Goal: Find contact information: Find contact information

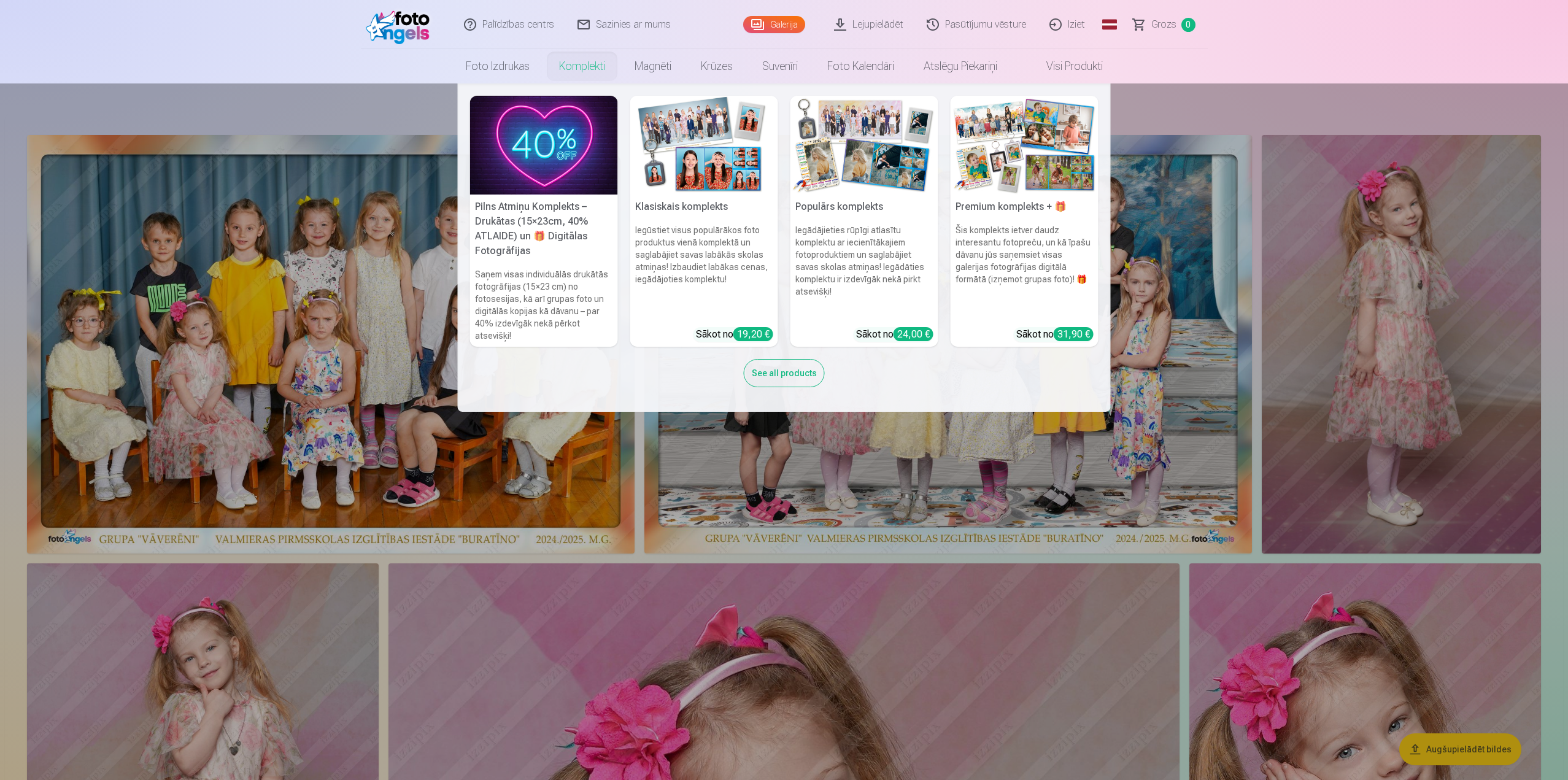
click at [560, 156] on img at bounding box center [544, 145] width 148 height 99
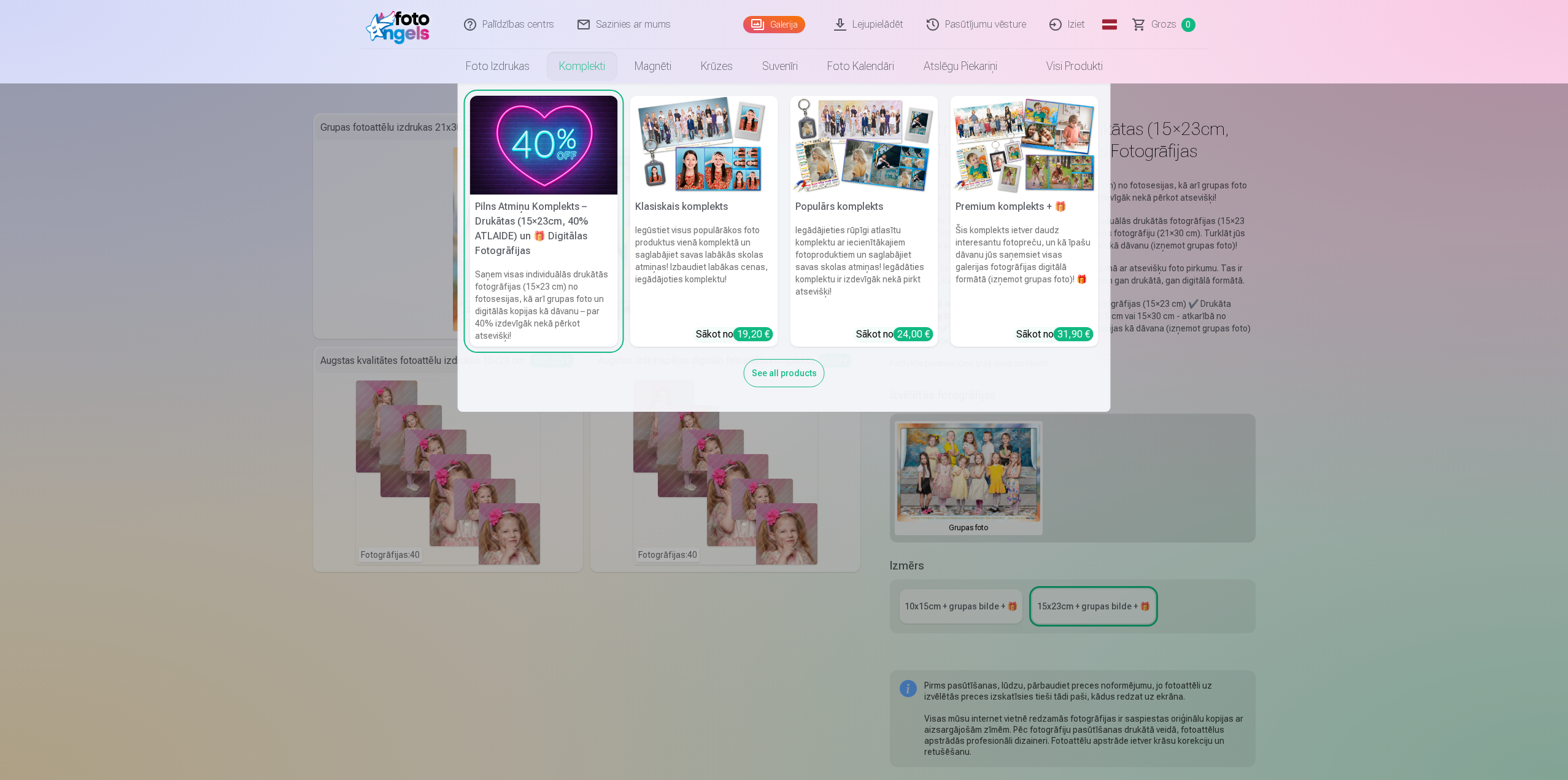
click at [573, 66] on link "Komplekti" at bounding box center [582, 66] width 75 height 35
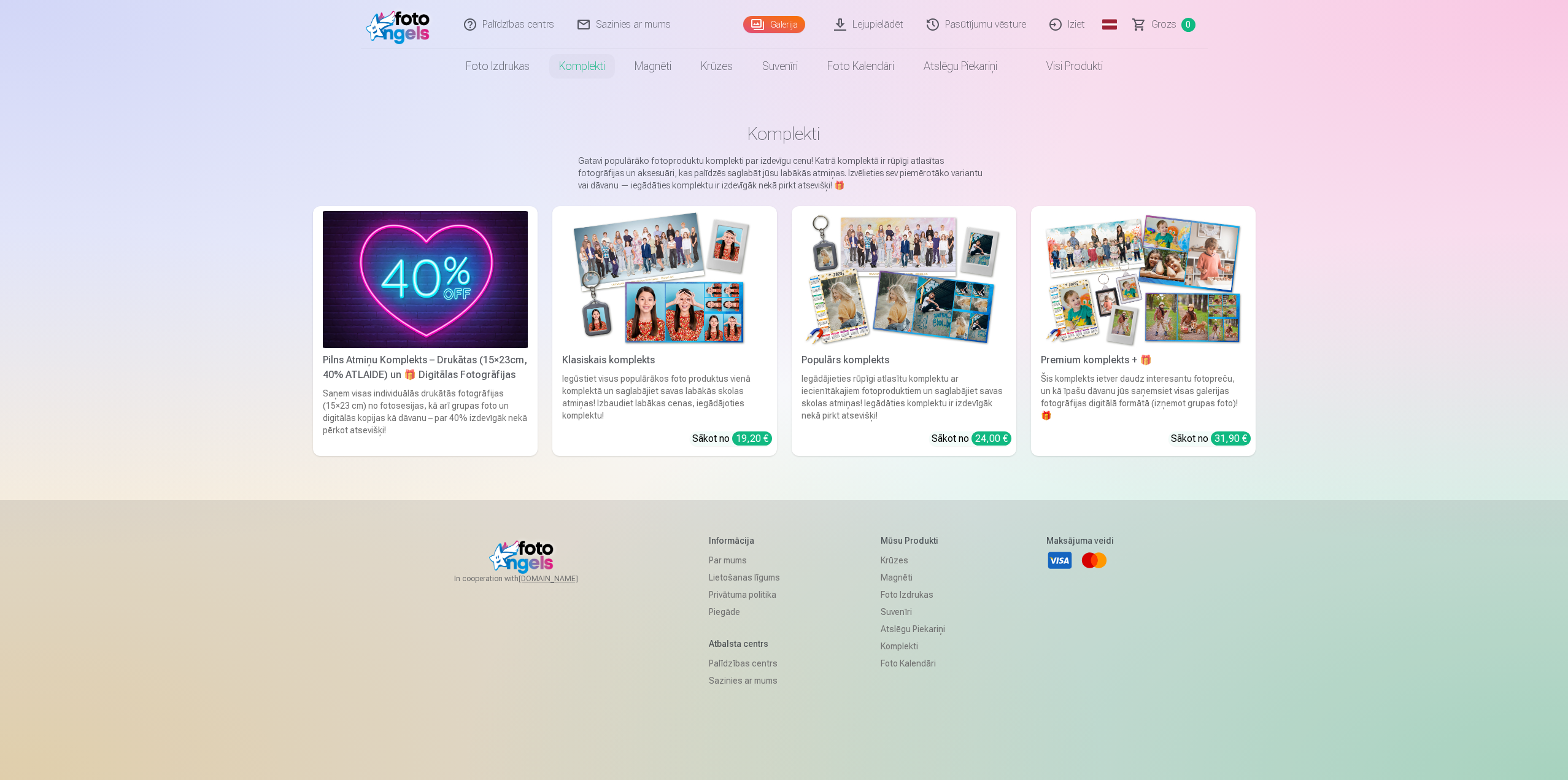
click at [446, 387] on div "Saņem visas individuālās drukātās fotogrāfijas (15×23 cm) no fotosesijas, kā ar…" at bounding box center [425, 419] width 215 height 64
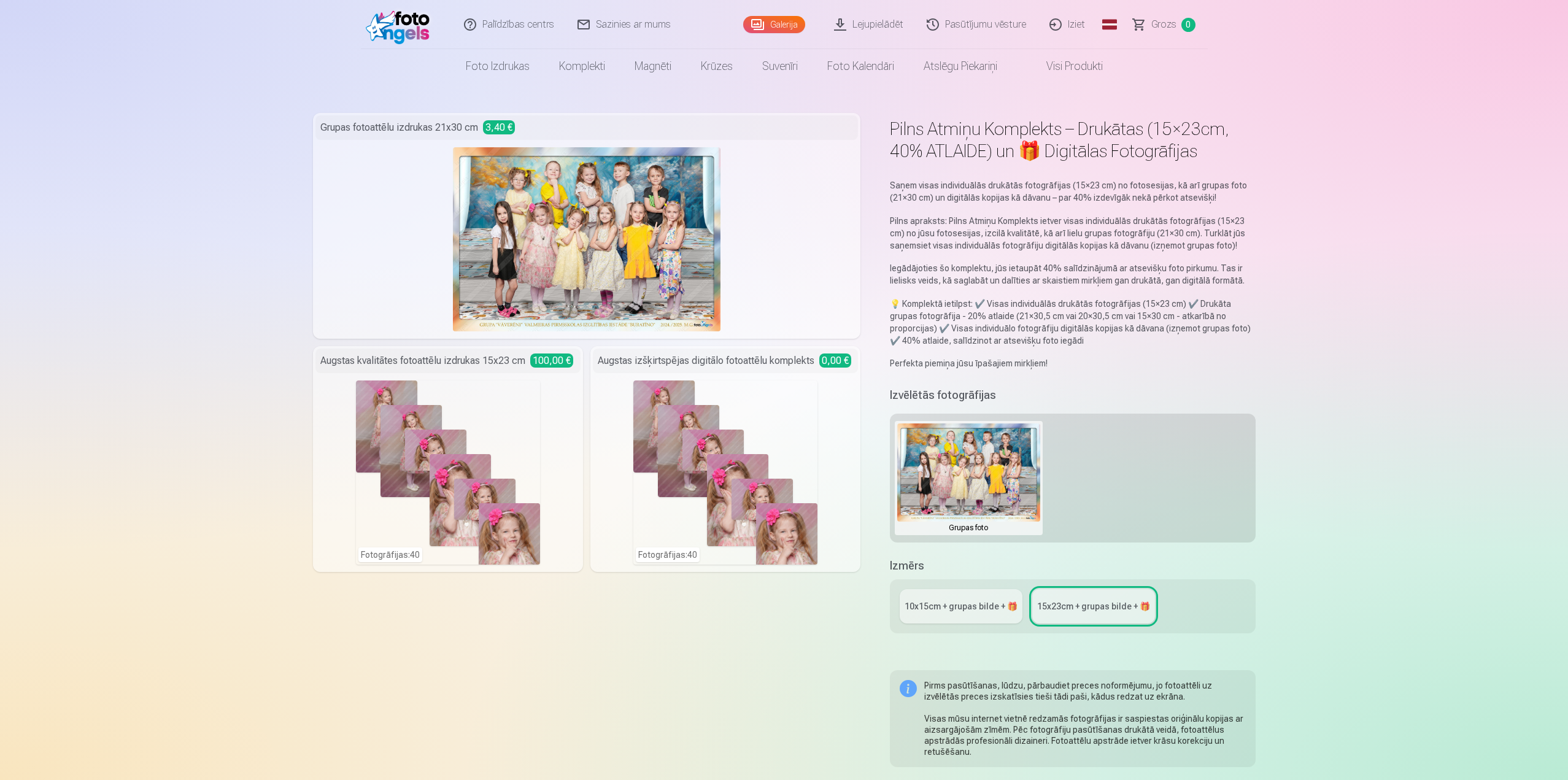
click at [753, 488] on div "Fotogrāfijas : 40" at bounding box center [725, 472] width 184 height 184
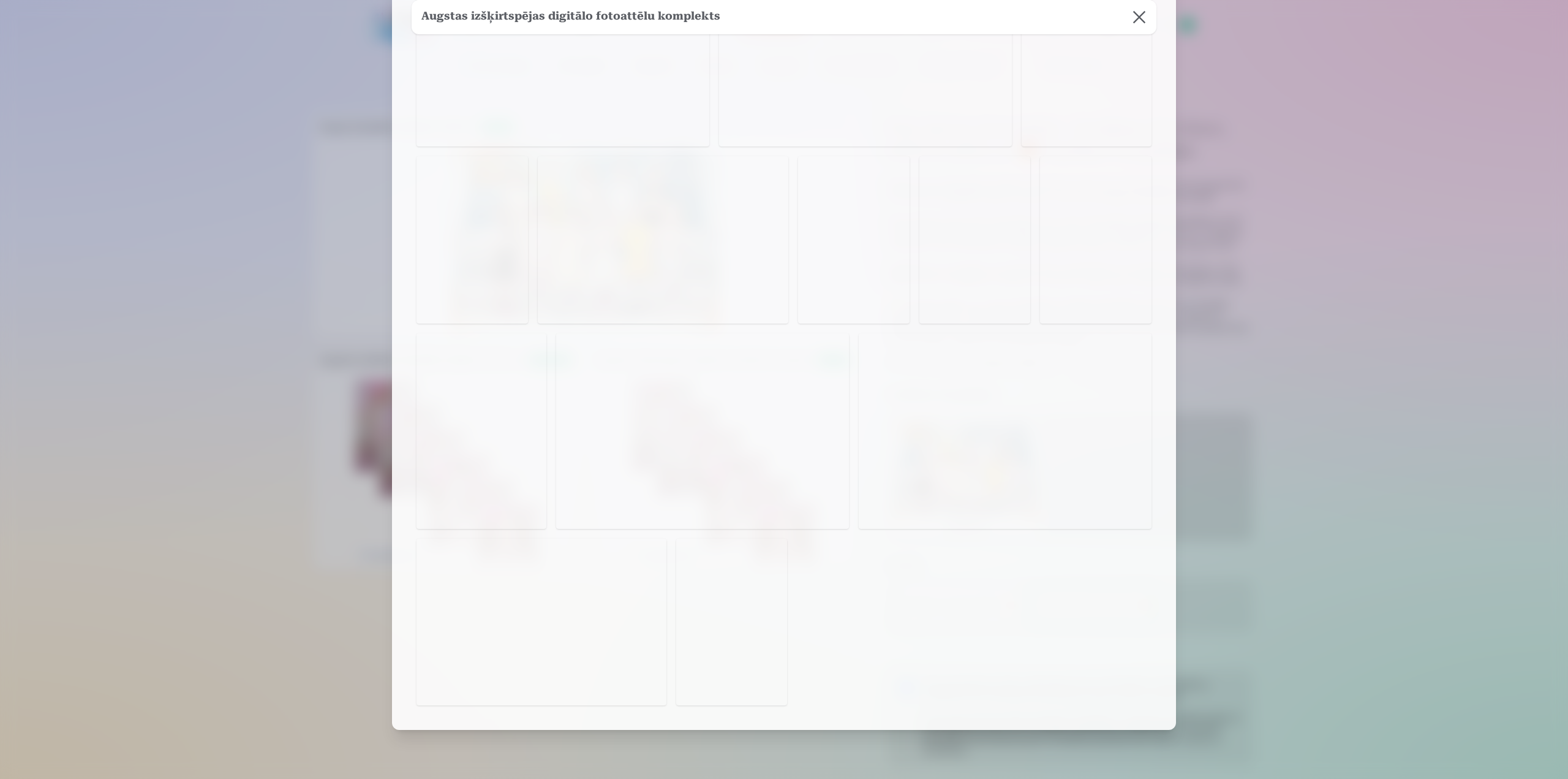
scroll to position [1692, 0]
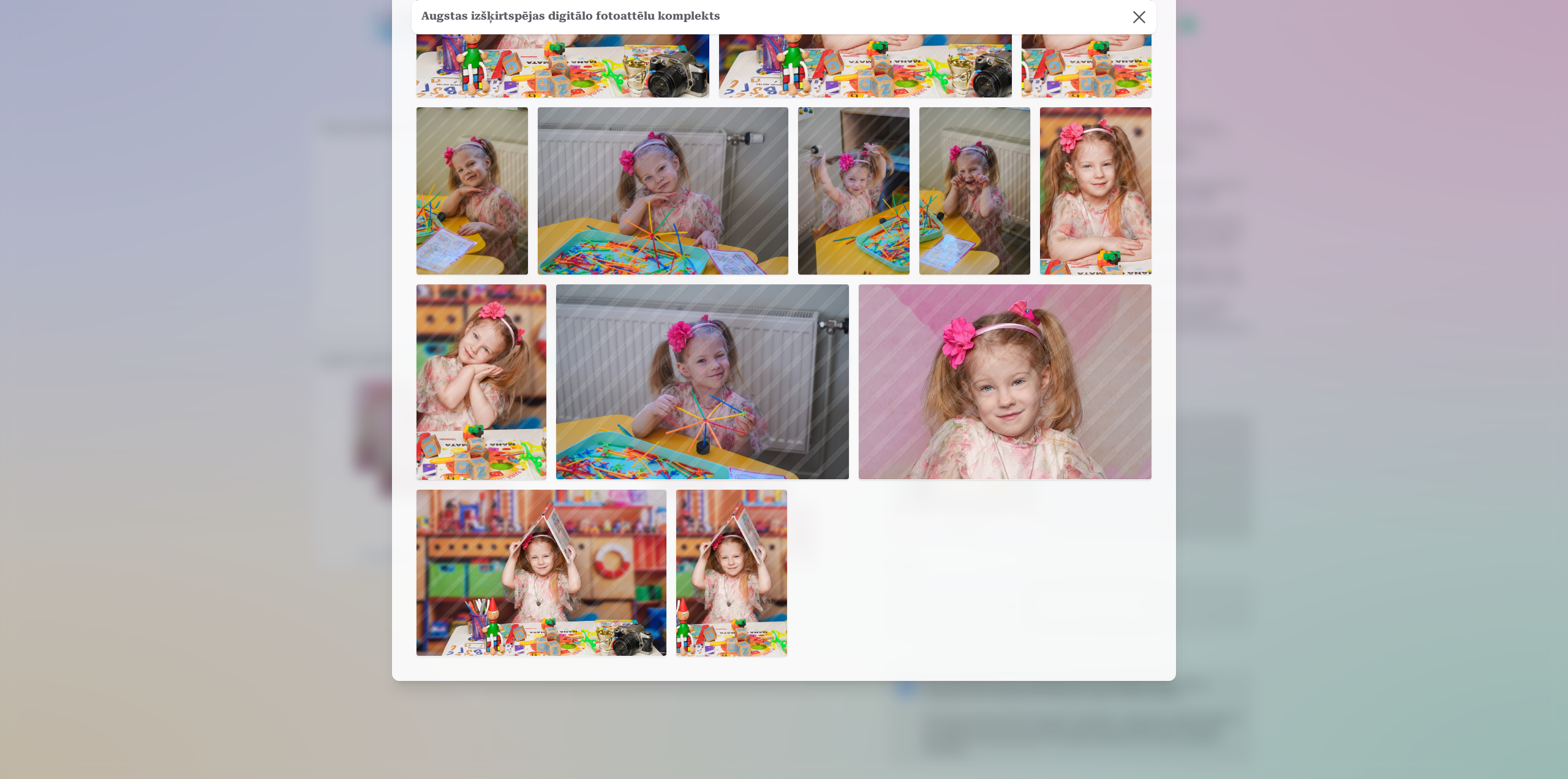
click at [1138, 15] on button at bounding box center [1139, 17] width 35 height 35
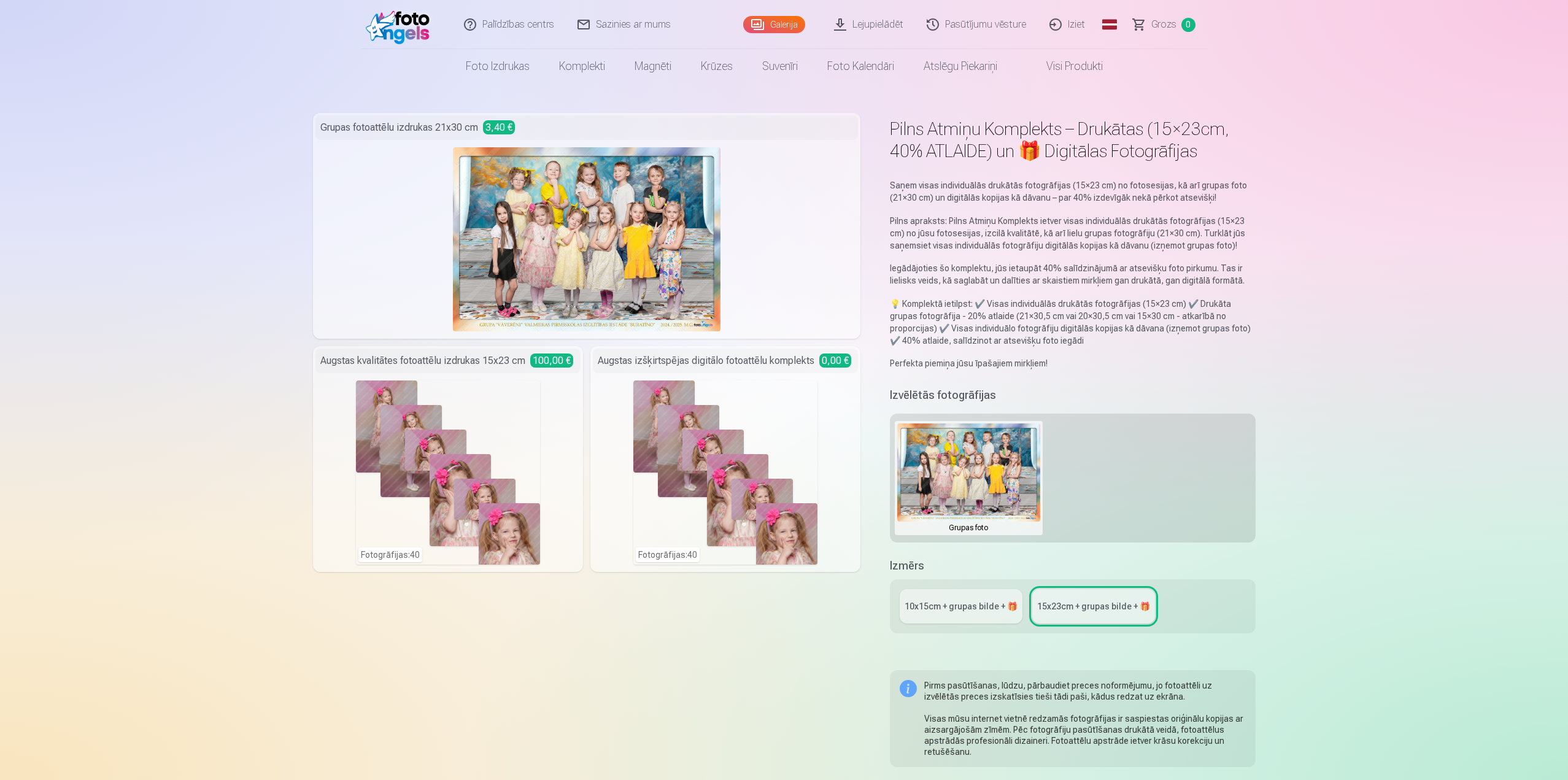
click at [508, 403] on div "Fotogrāfijas : 40" at bounding box center [448, 472] width 184 height 184
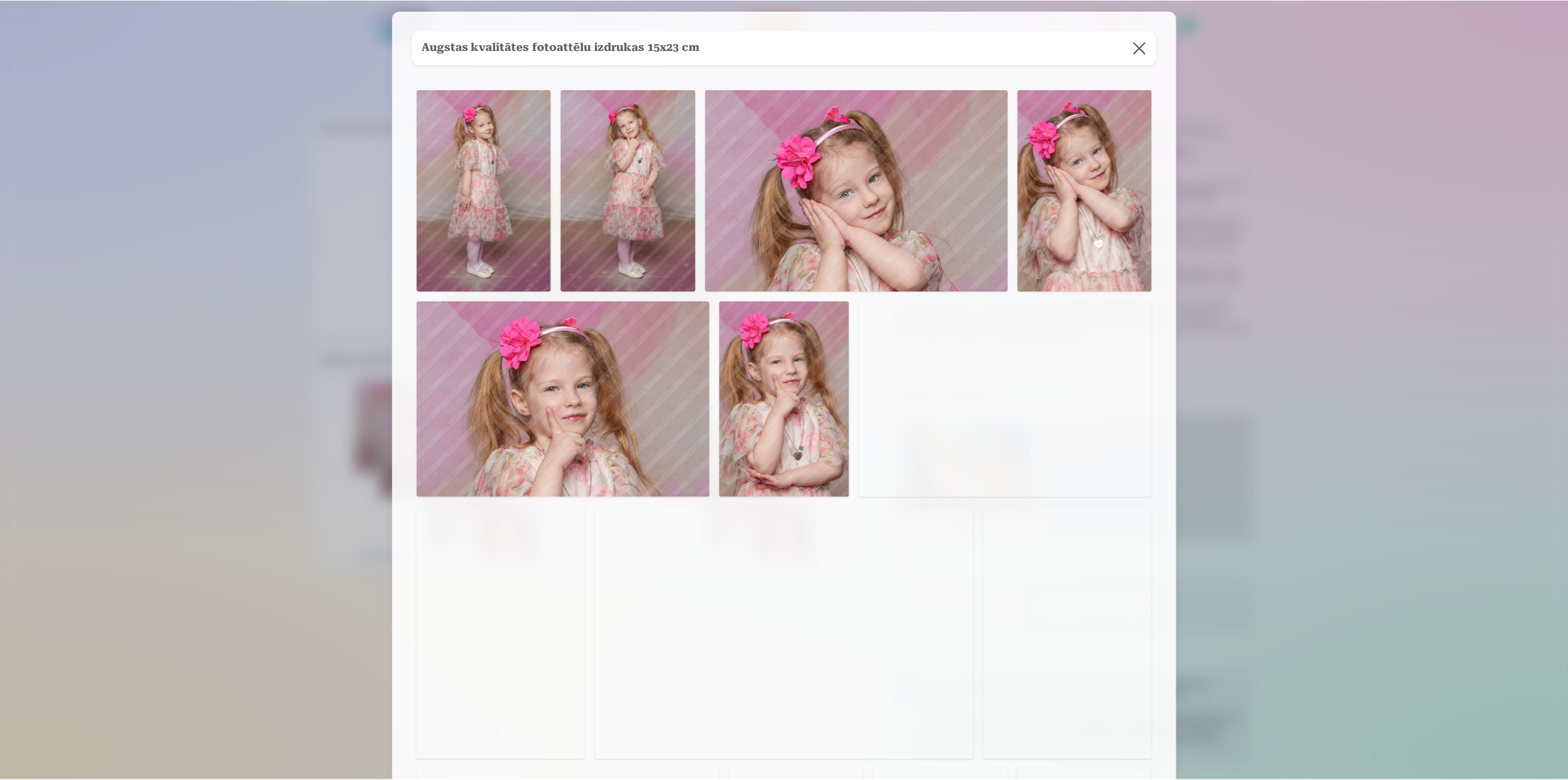
scroll to position [0, 0]
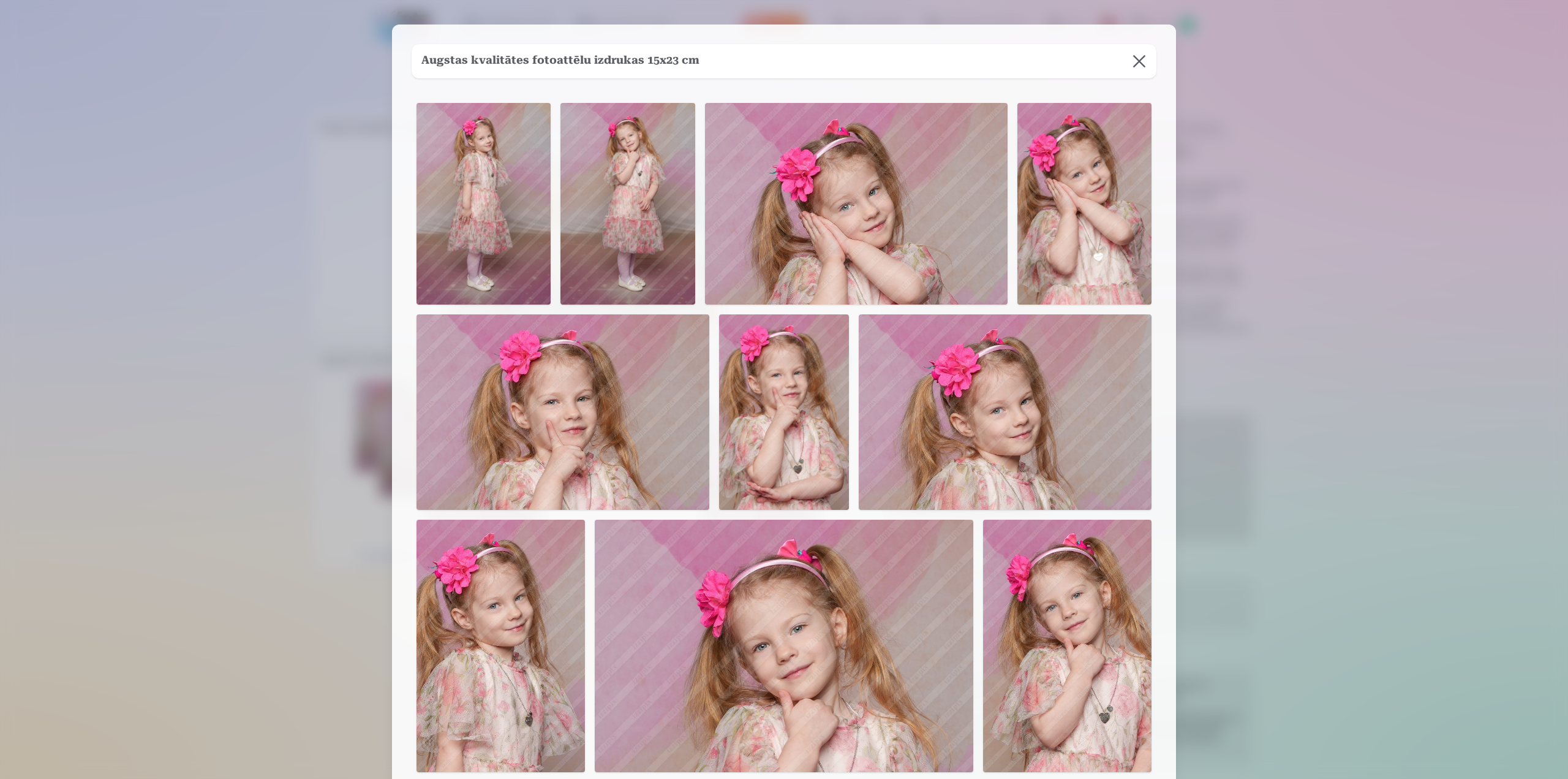
click at [1137, 63] on button at bounding box center [1139, 61] width 35 height 35
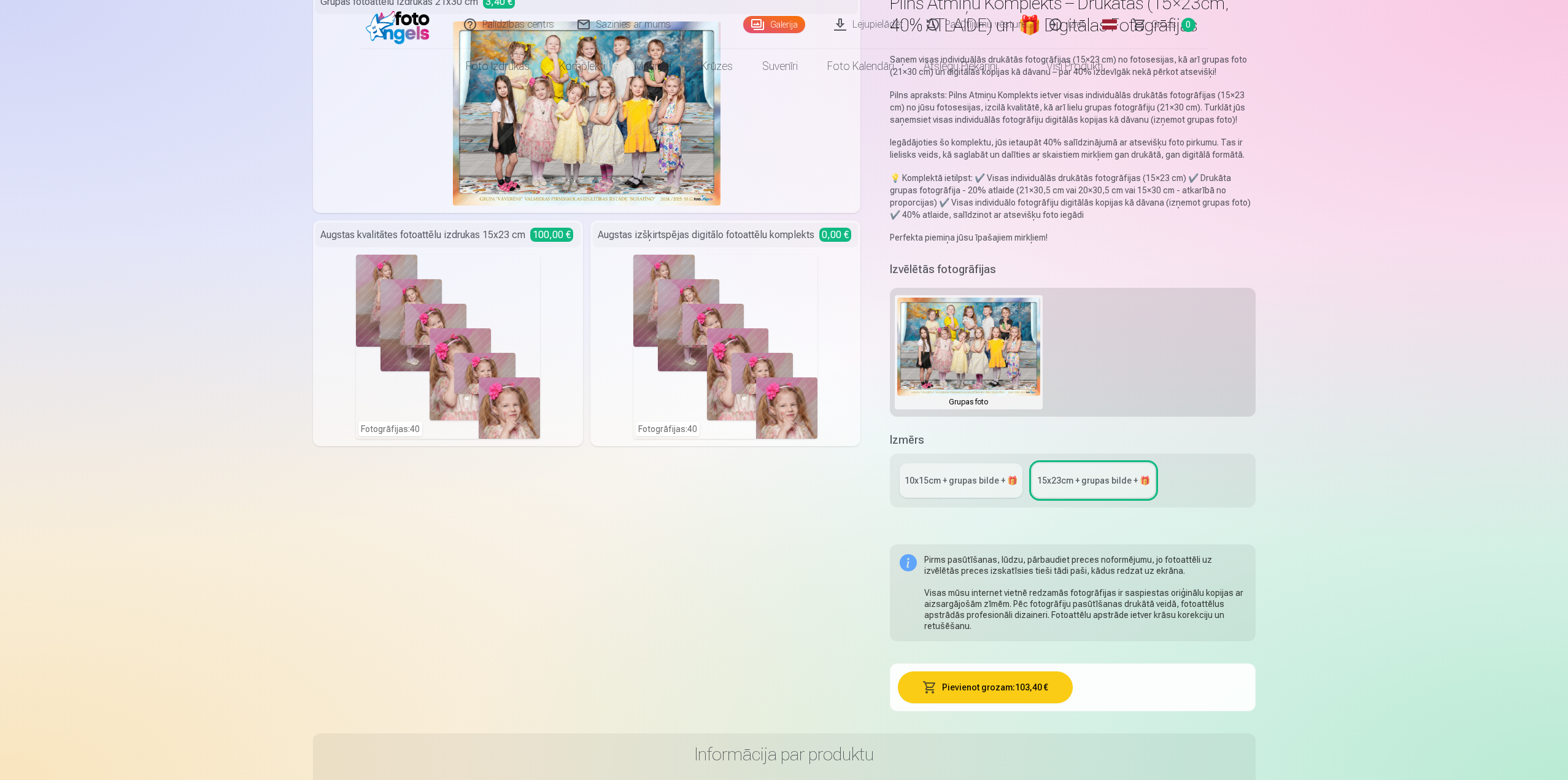
scroll to position [245, 0]
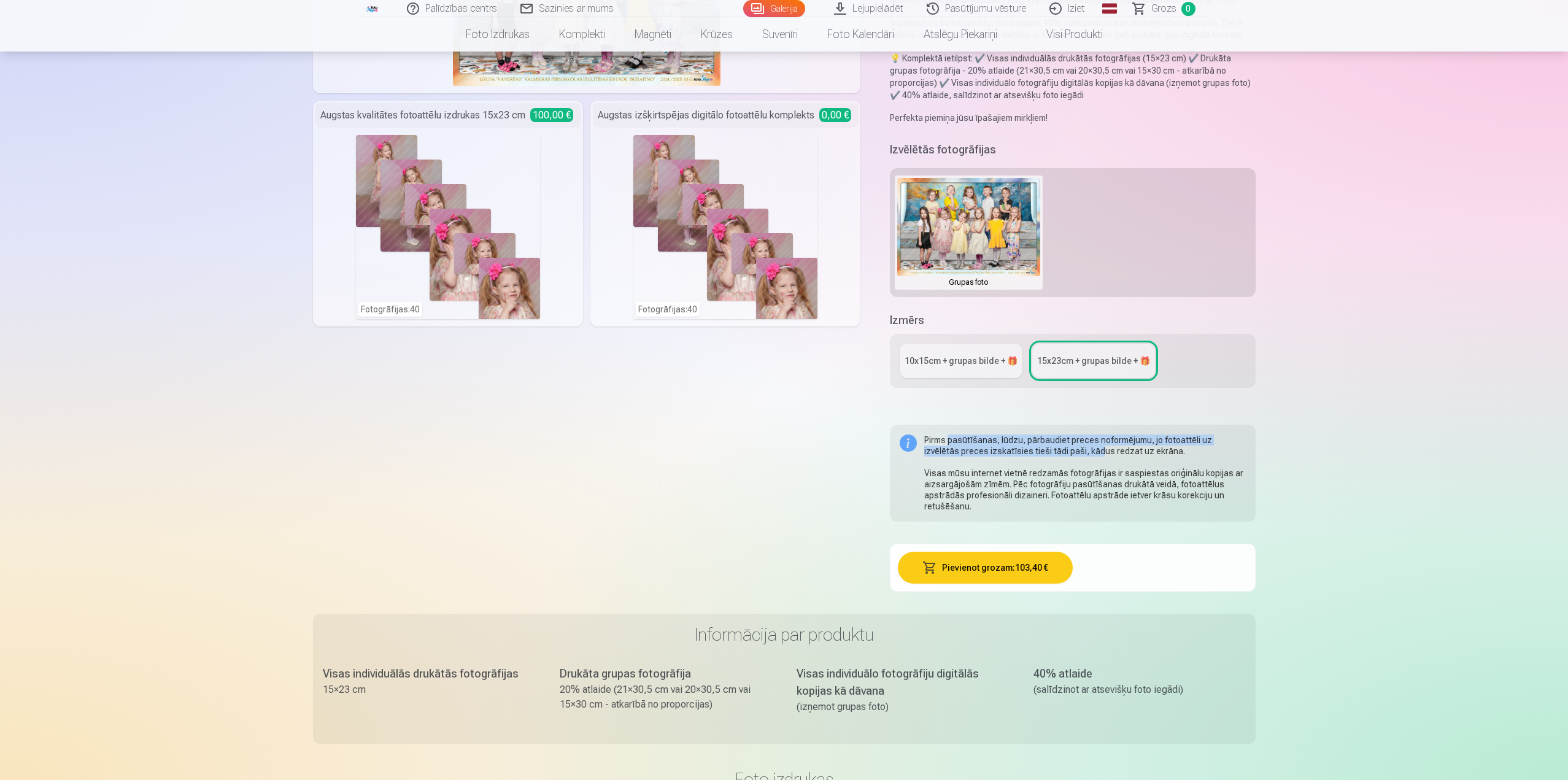
drag, startPoint x: 977, startPoint y: 438, endPoint x: 1058, endPoint y: 454, distance: 82.6
click at [1062, 453] on div "Pirms pasūtīšanas, lūdzu, pārbaudiet preces noformējumu, jo fotoattēli uz izvēl…" at bounding box center [1084, 473] width 321 height 77
click at [1056, 455] on div "Pirms pasūtīšanas, lūdzu, pārbaudiet preces noformējumu, jo fotoattēli uz izvēl…" at bounding box center [1084, 473] width 321 height 77
drag, startPoint x: 995, startPoint y: 474, endPoint x: 1049, endPoint y: 495, distance: 57.9
click at [1049, 495] on div "Pirms pasūtīšanas, lūdzu, pārbaudiet preces noformējumu, jo fotoattēli uz izvēl…" at bounding box center [1084, 473] width 321 height 77
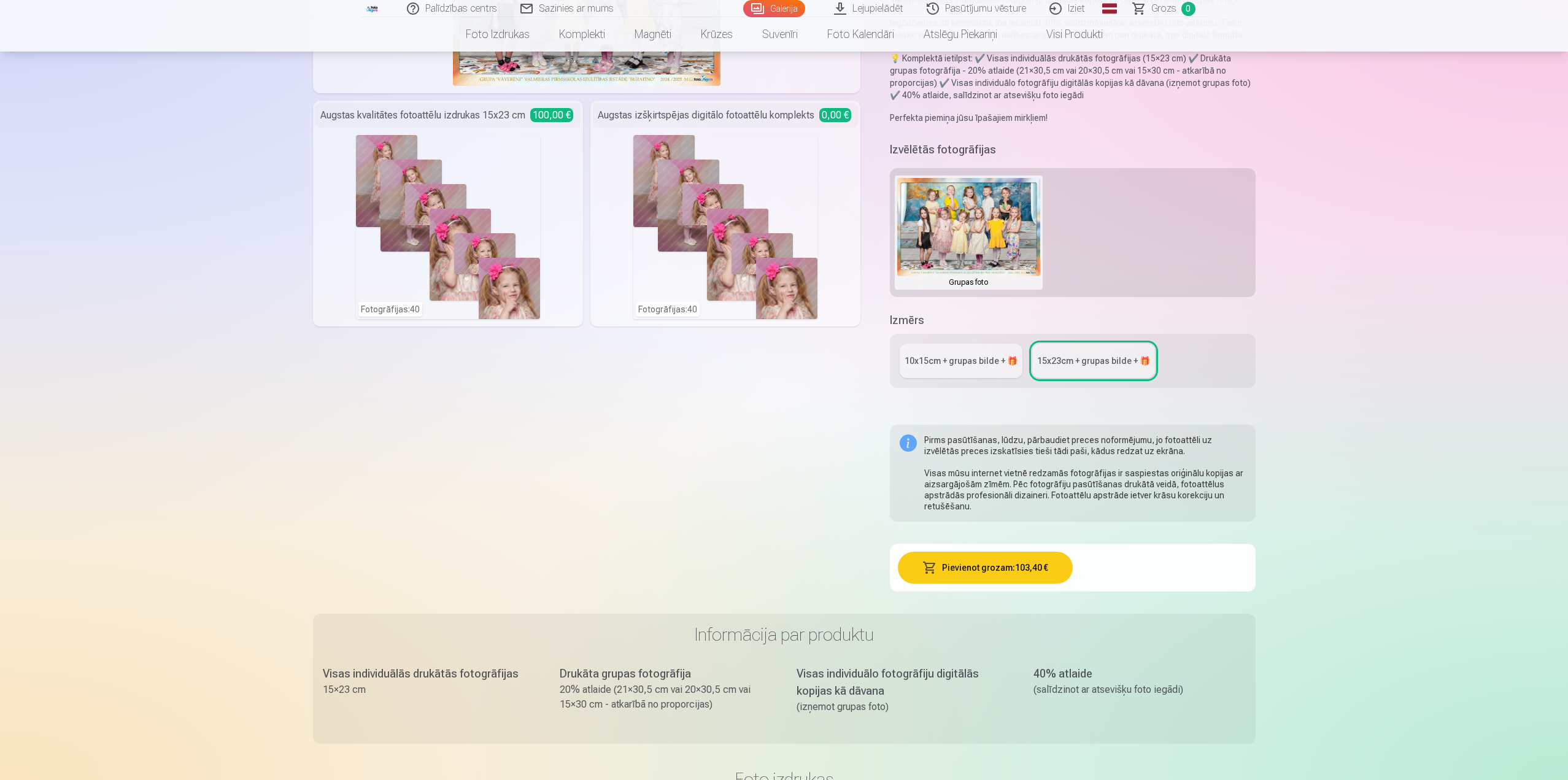
click at [976, 504] on div "Pirms pasūtīšanas, lūdzu, pārbaudiet preces noformējumu, jo fotoattēli uz izvēl…" at bounding box center [1084, 473] width 321 height 77
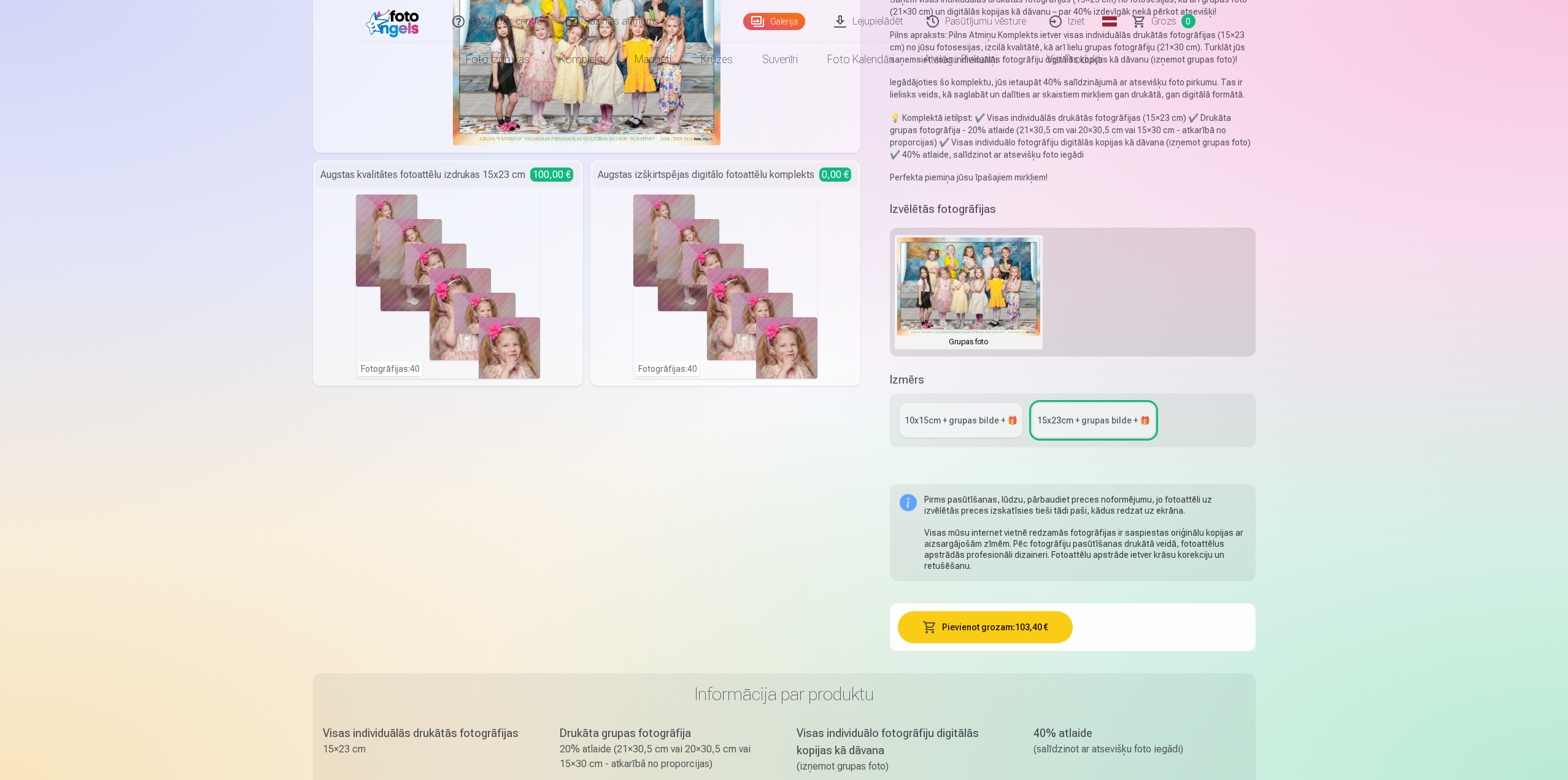
scroll to position [0, 0]
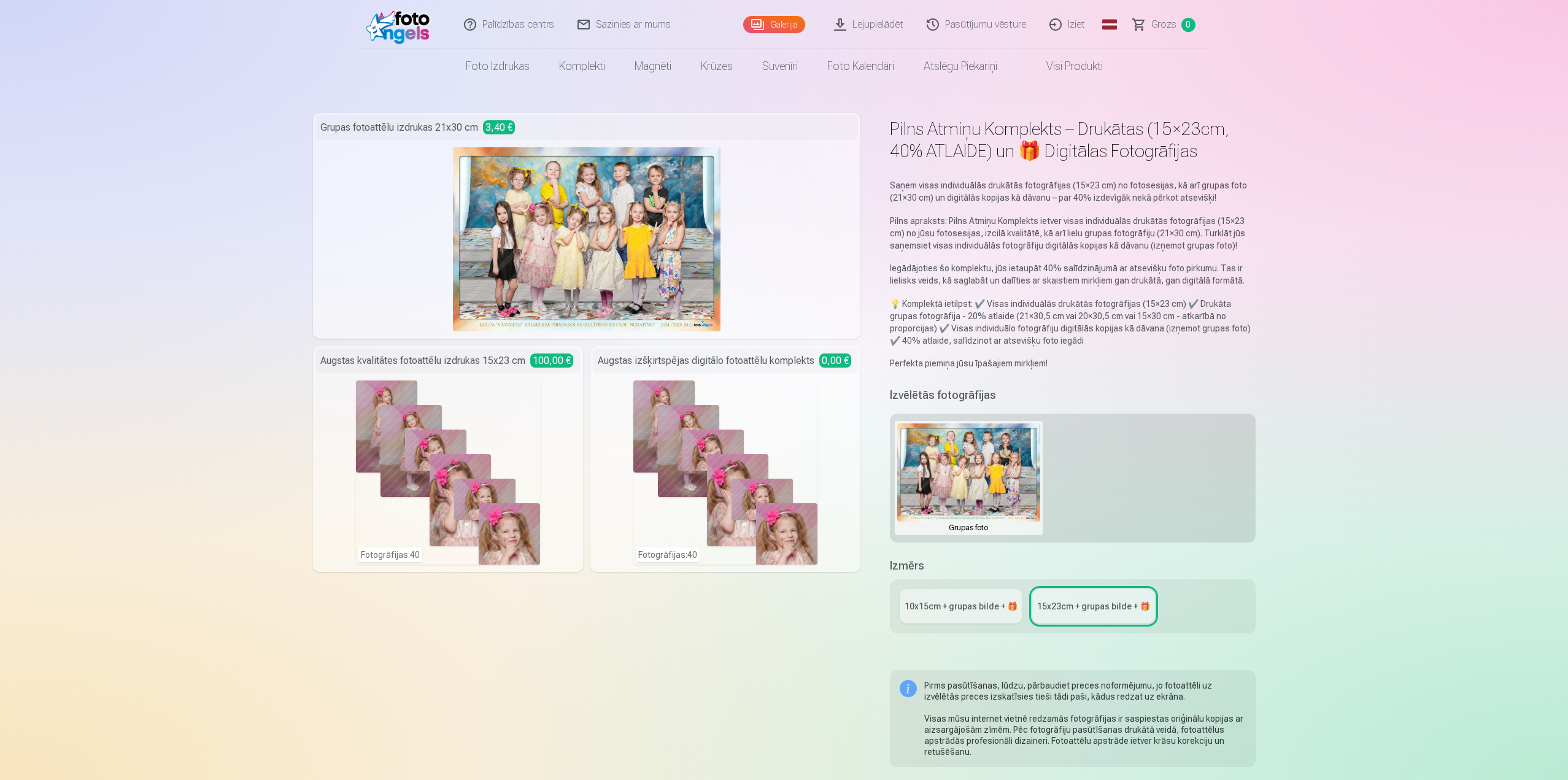
click at [1084, 67] on link "Visi produkti" at bounding box center [1064, 66] width 105 height 35
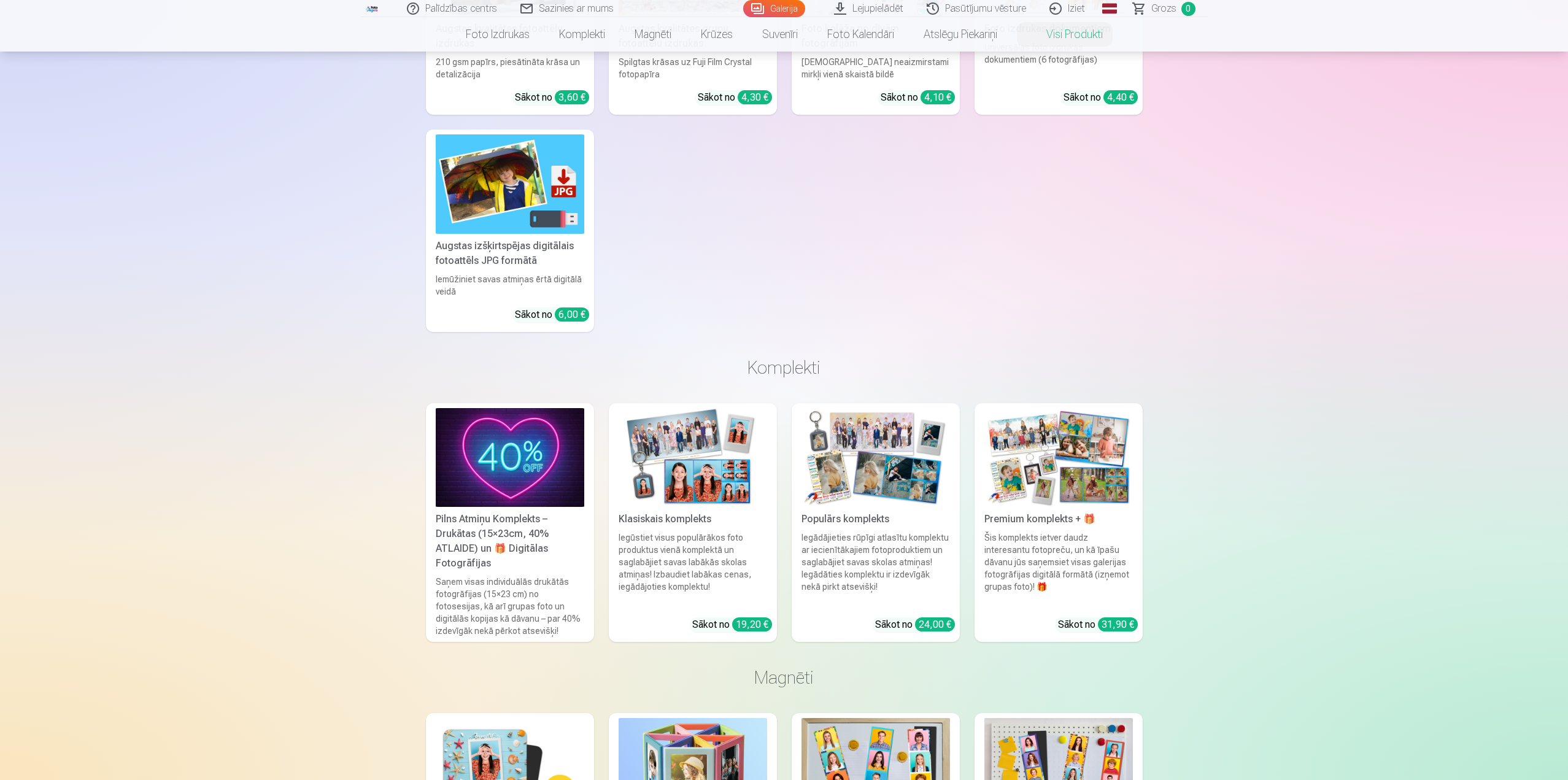
scroll to position [307, 0]
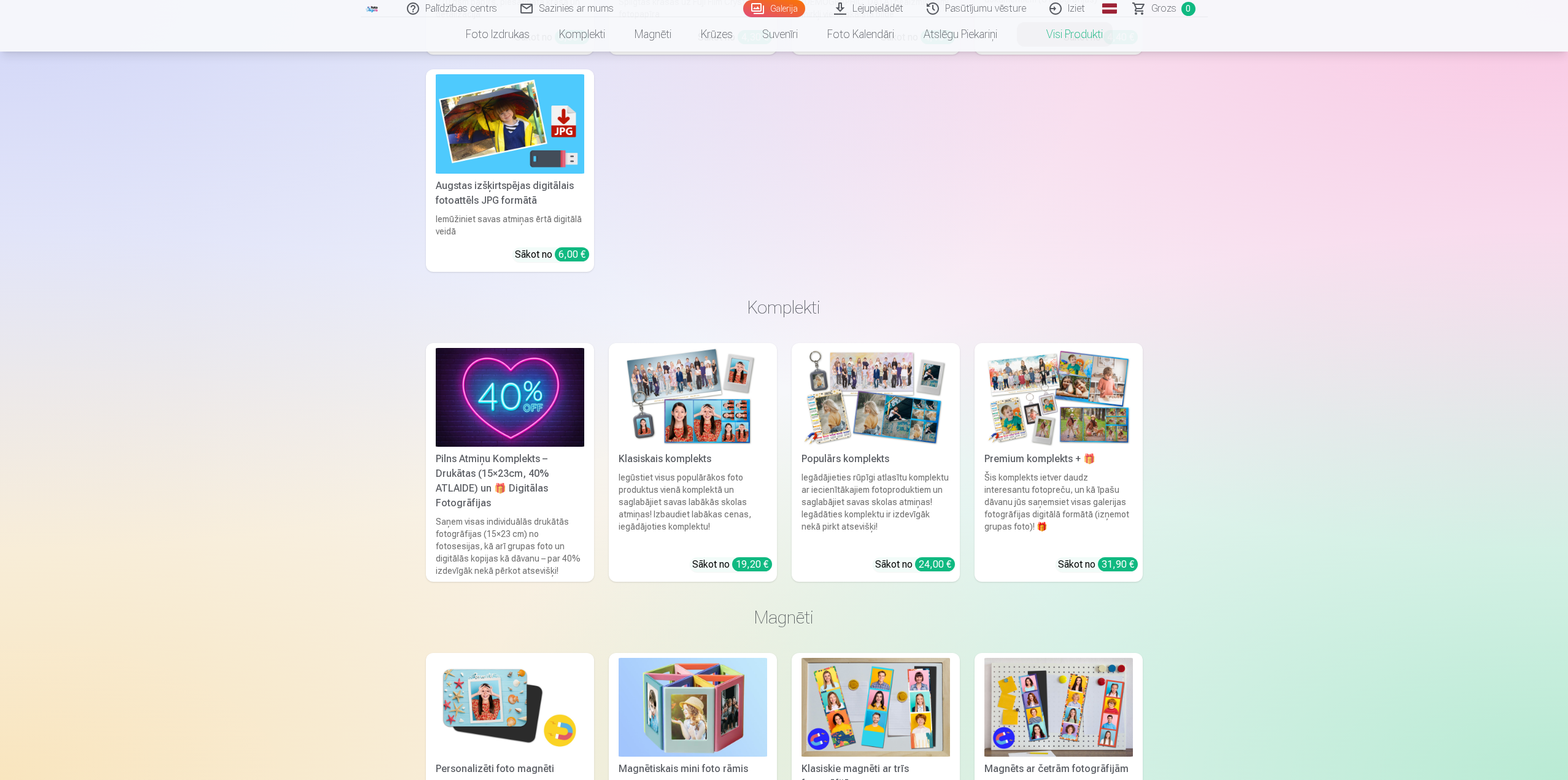
click at [1078, 469] on link "Premium komplekts + 🎁 Šis komplekts ietver daudz interesantu fotopreču, un kā ī…" at bounding box center [1058, 462] width 168 height 238
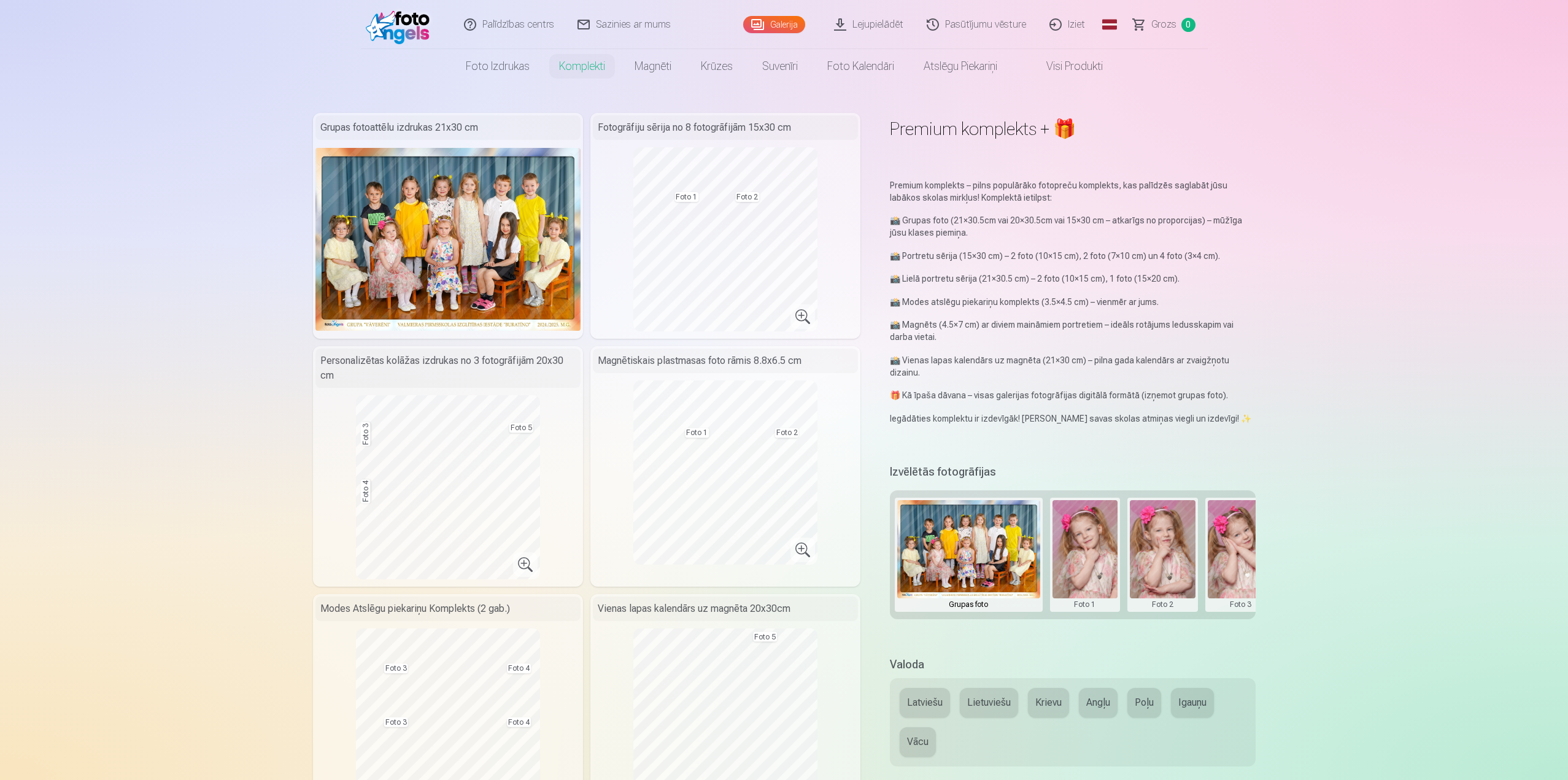
click at [874, 24] on link "Lejupielādēt" at bounding box center [869, 24] width 92 height 49
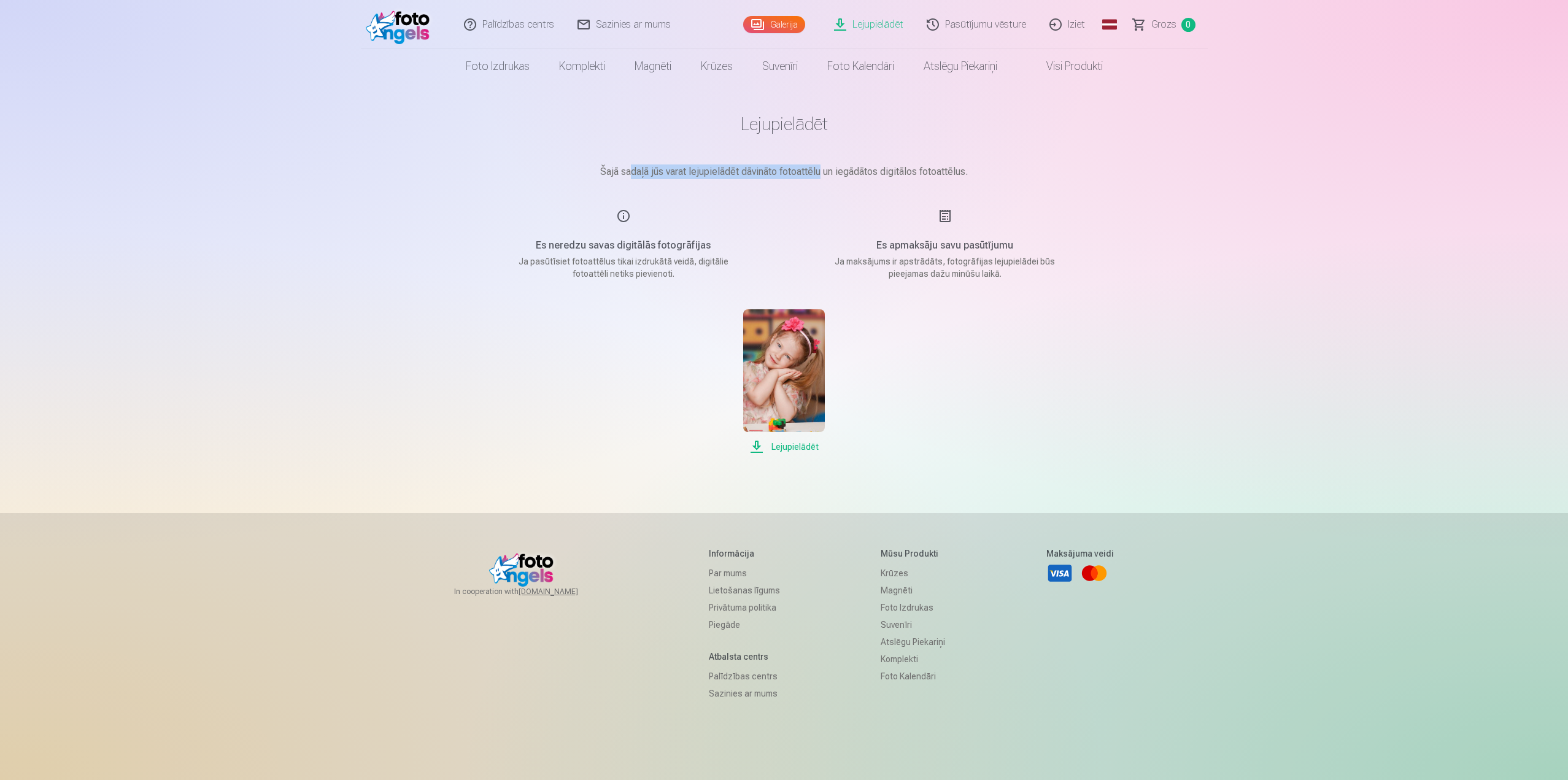
drag, startPoint x: 662, startPoint y: 169, endPoint x: 885, endPoint y: 162, distance: 223.1
click at [851, 162] on main "Lejupielādēt Šajā sadaļā jūs varat lejupielādēt dāvināto fotoattēlu un iegādāto…" at bounding box center [784, 283] width 613 height 400
click at [896, 155] on main "Lejupielādēt Šajā sadaļā jūs varat lejupielādēt dāvināto fotoattēlu un iegādāto…" at bounding box center [784, 283] width 613 height 400
click at [405, 30] on img at bounding box center [401, 24] width 71 height 39
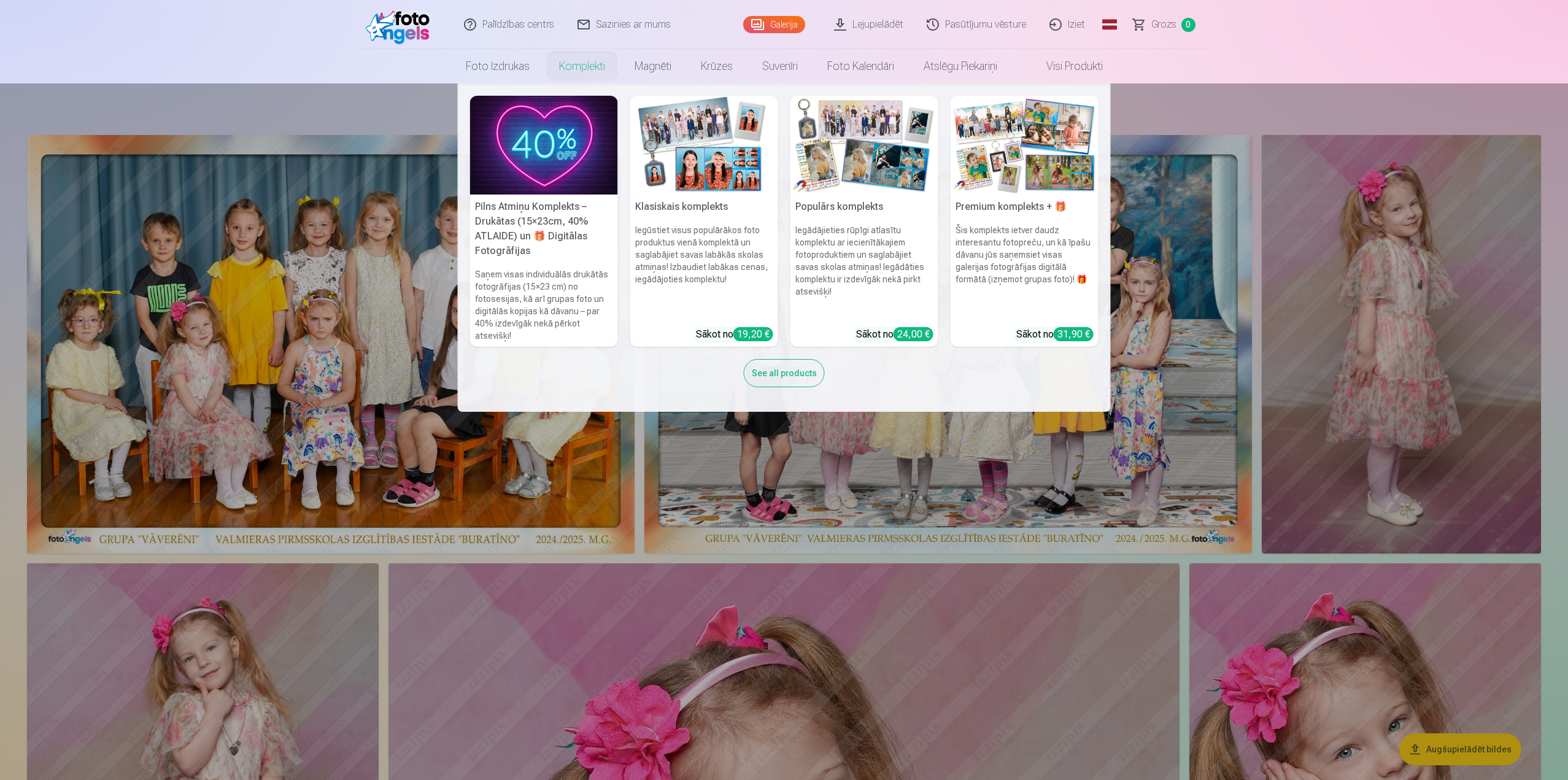
click at [570, 230] on h5 "Pilns Atmiņu Komplekts – Drukātas (15×23cm, 40% ATLAIDE) un 🎁 Digitālas Fotogrā…" at bounding box center [544, 228] width 148 height 69
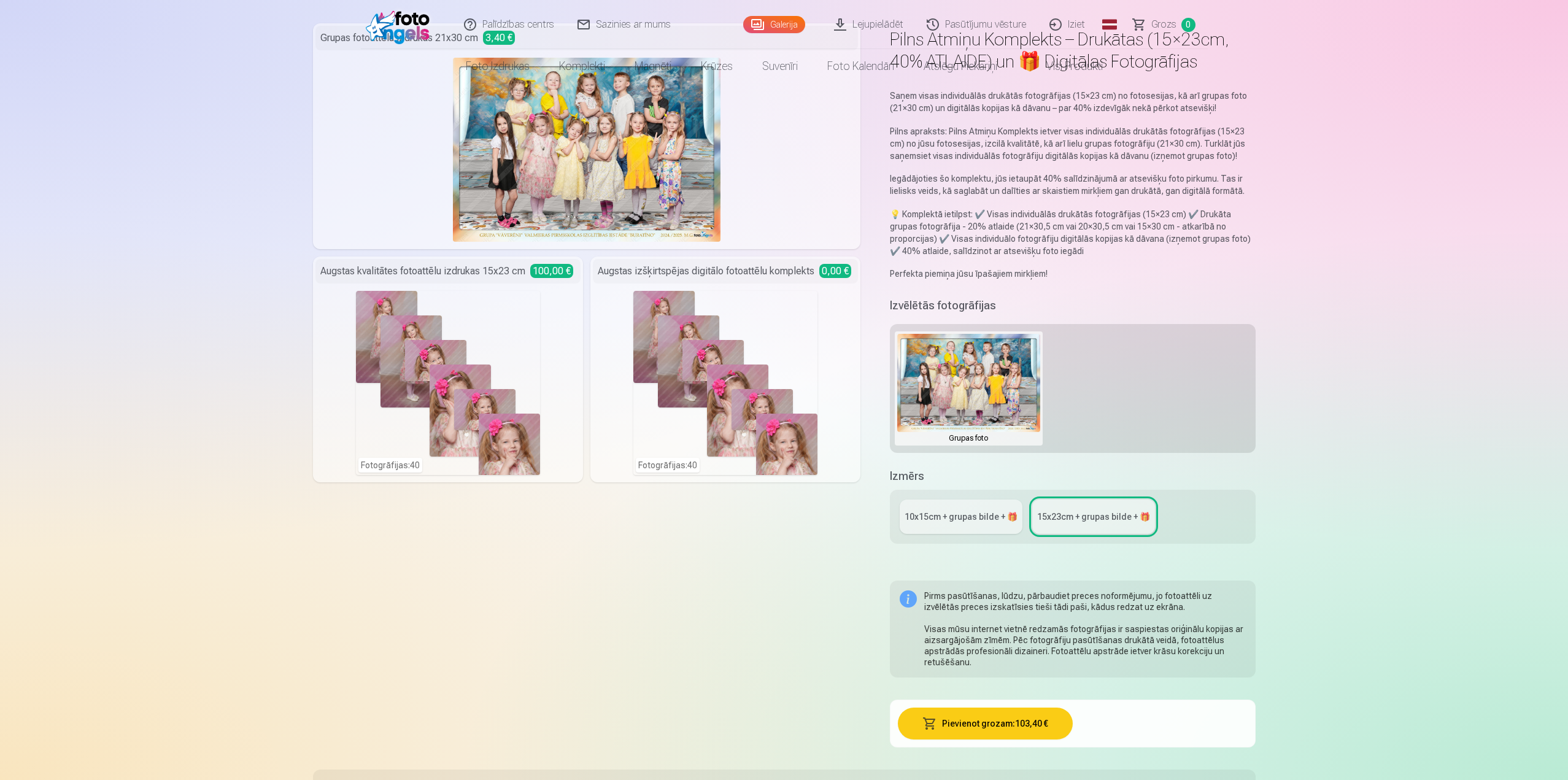
scroll to position [184, 0]
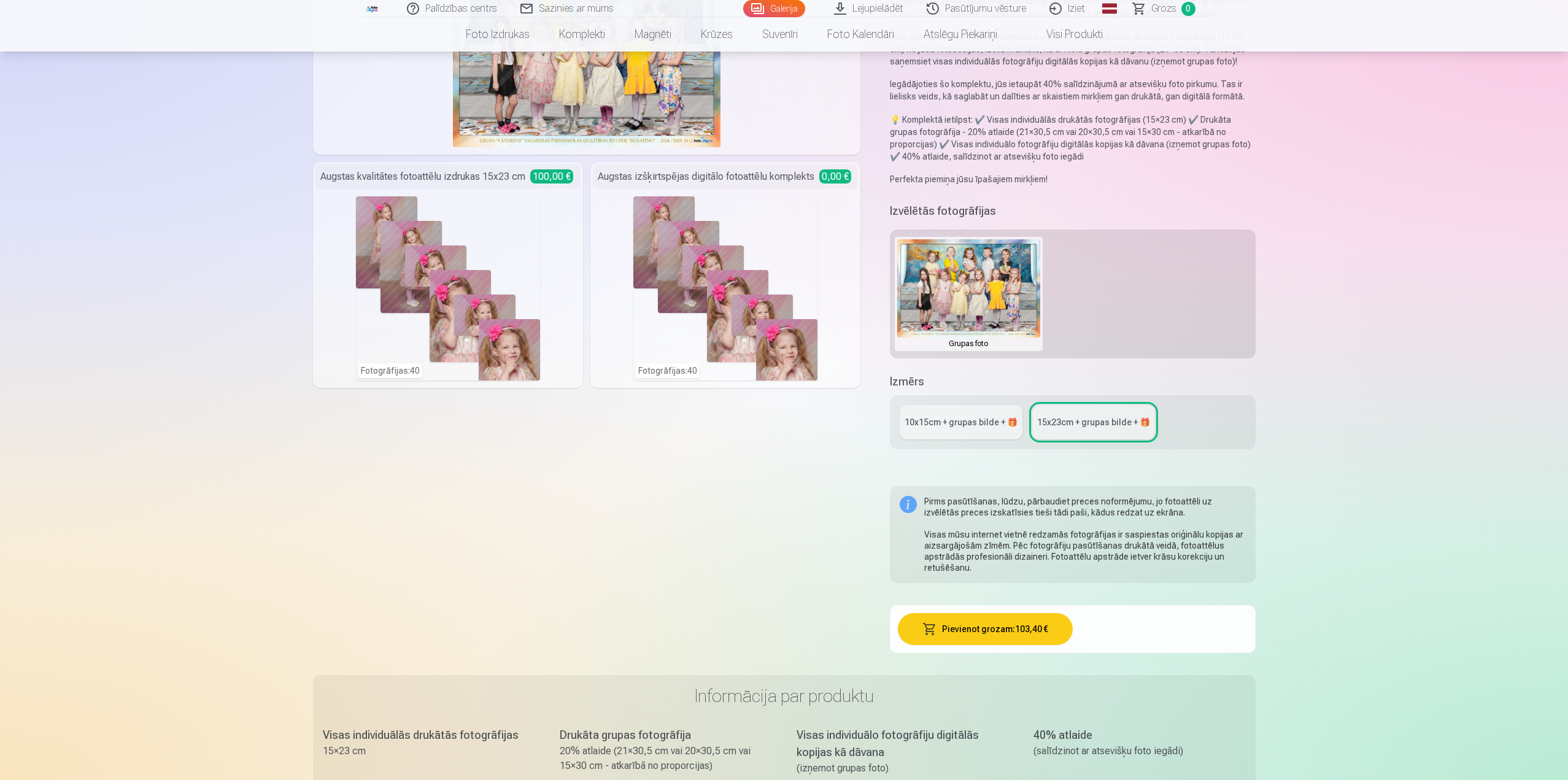
click at [967, 431] on link "10x15сm + grupas bilde + 🎁" at bounding box center [961, 422] width 123 height 35
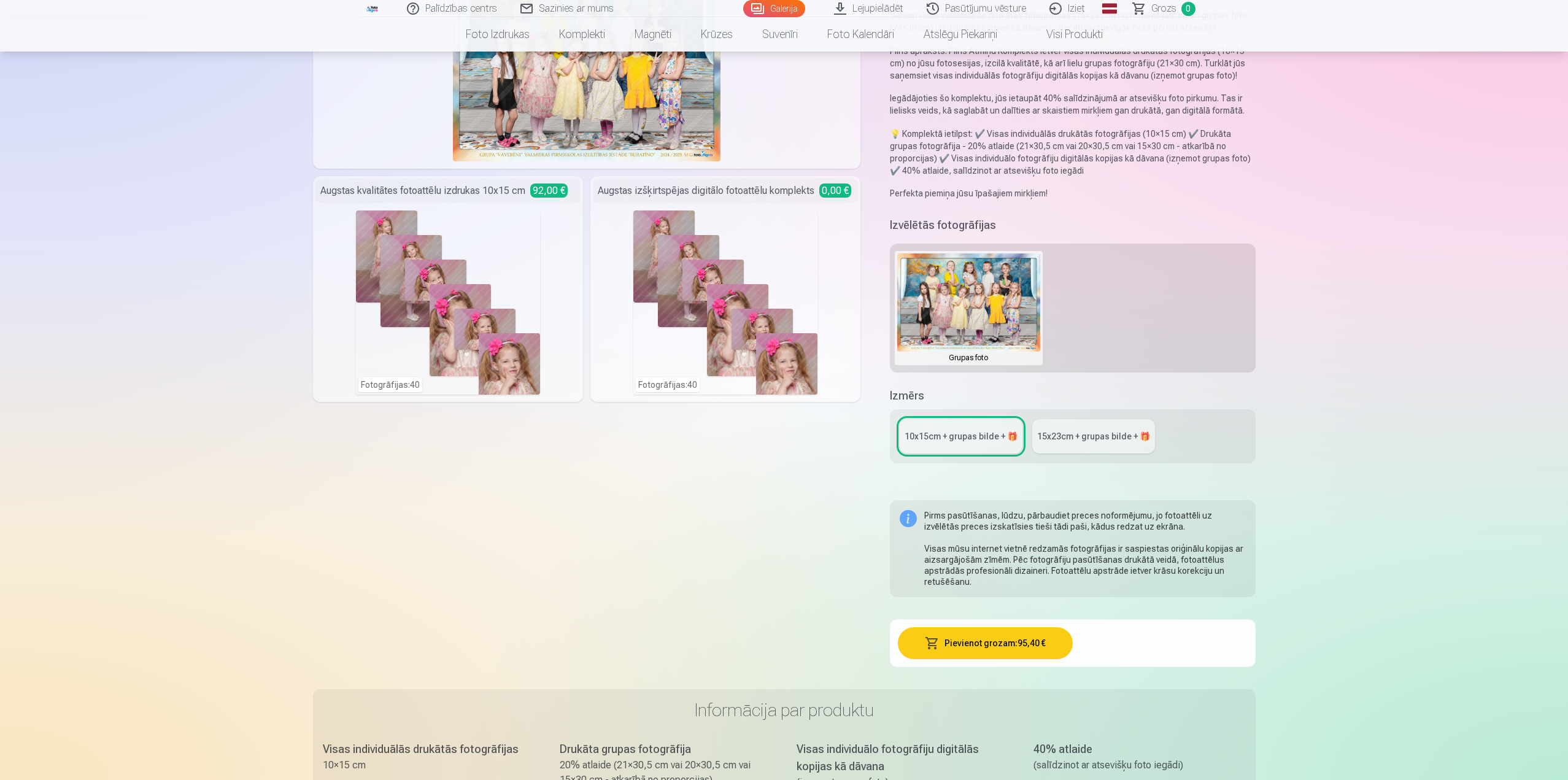
scroll to position [245, 0]
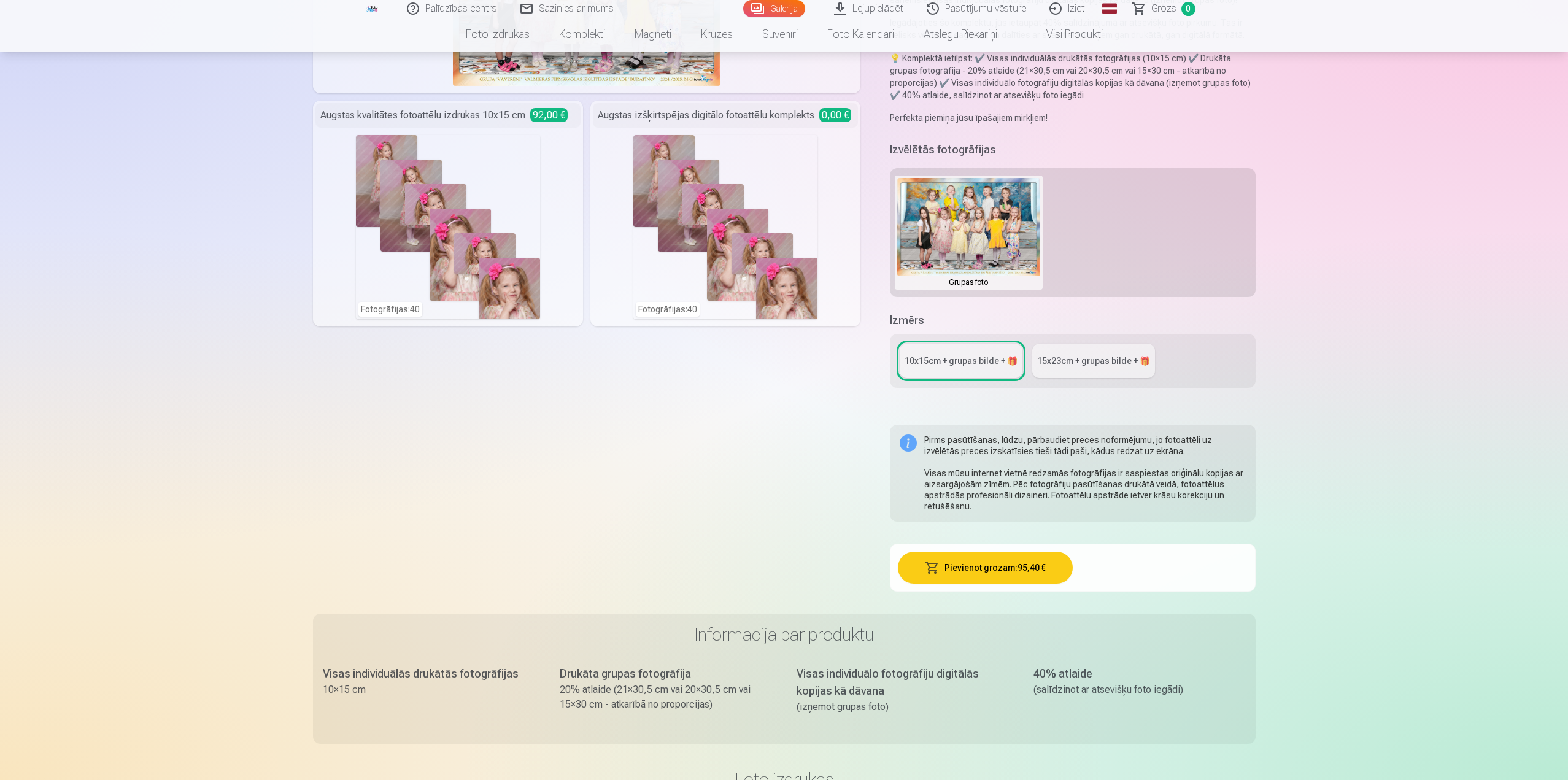
click at [1079, 358] on div "15x23сm + grupas bilde + 🎁" at bounding box center [1093, 361] width 113 height 12
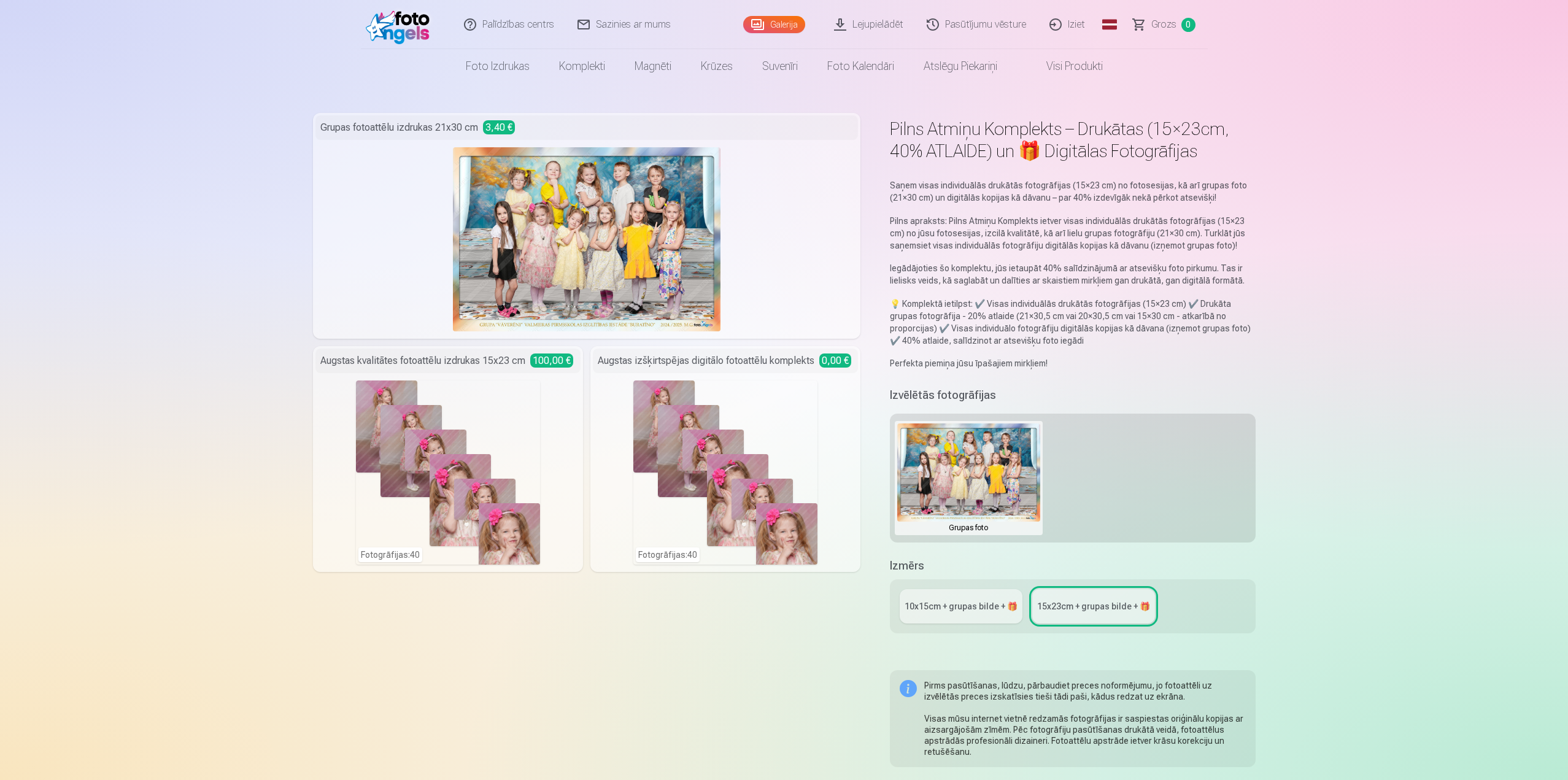
click at [618, 23] on link "Sazinies ar mums" at bounding box center [625, 24] width 117 height 49
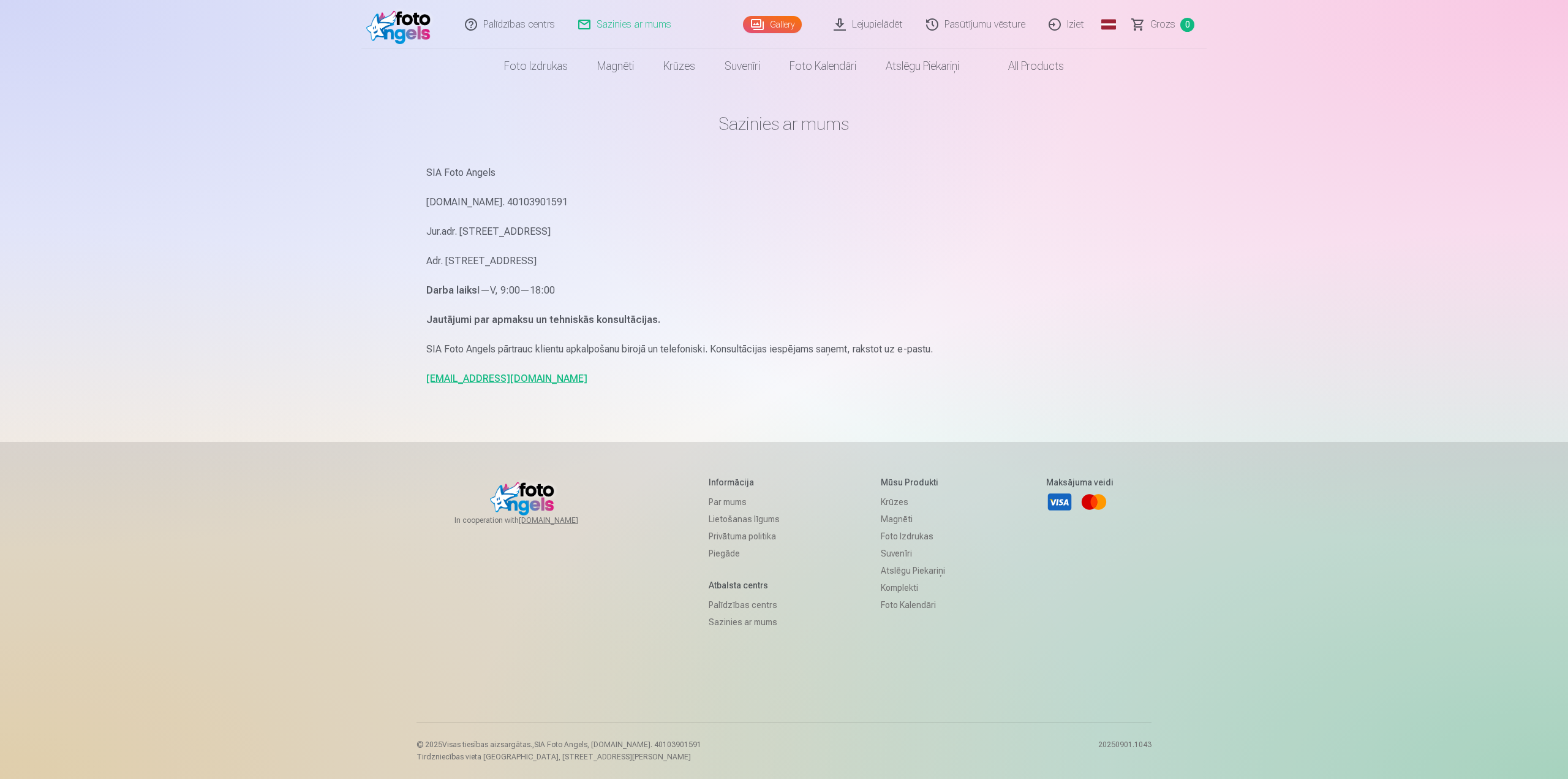
click at [484, 378] on link "info@fotoangels.lv" at bounding box center [507, 378] width 161 height 12
drag, startPoint x: 1073, startPoint y: 303, endPoint x: 1086, endPoint y: 267, distance: 38.3
click at [1076, 294] on div "SIA Foto Angels Reg.Nr. 40103901591 Jur.adr. Rīga, Dzelzavas iela 74 k-1 - 34, …" at bounding box center [784, 276] width 716 height 223
click at [560, 417] on div "Sazinies ar mums SIA Foto Angels Reg.Nr. 40103901591 Jur.adr. Rīga, Dzelzavas i…" at bounding box center [784, 377] width 735 height 754
drag, startPoint x: 533, startPoint y: 383, endPoint x: 425, endPoint y: 379, distance: 108.1
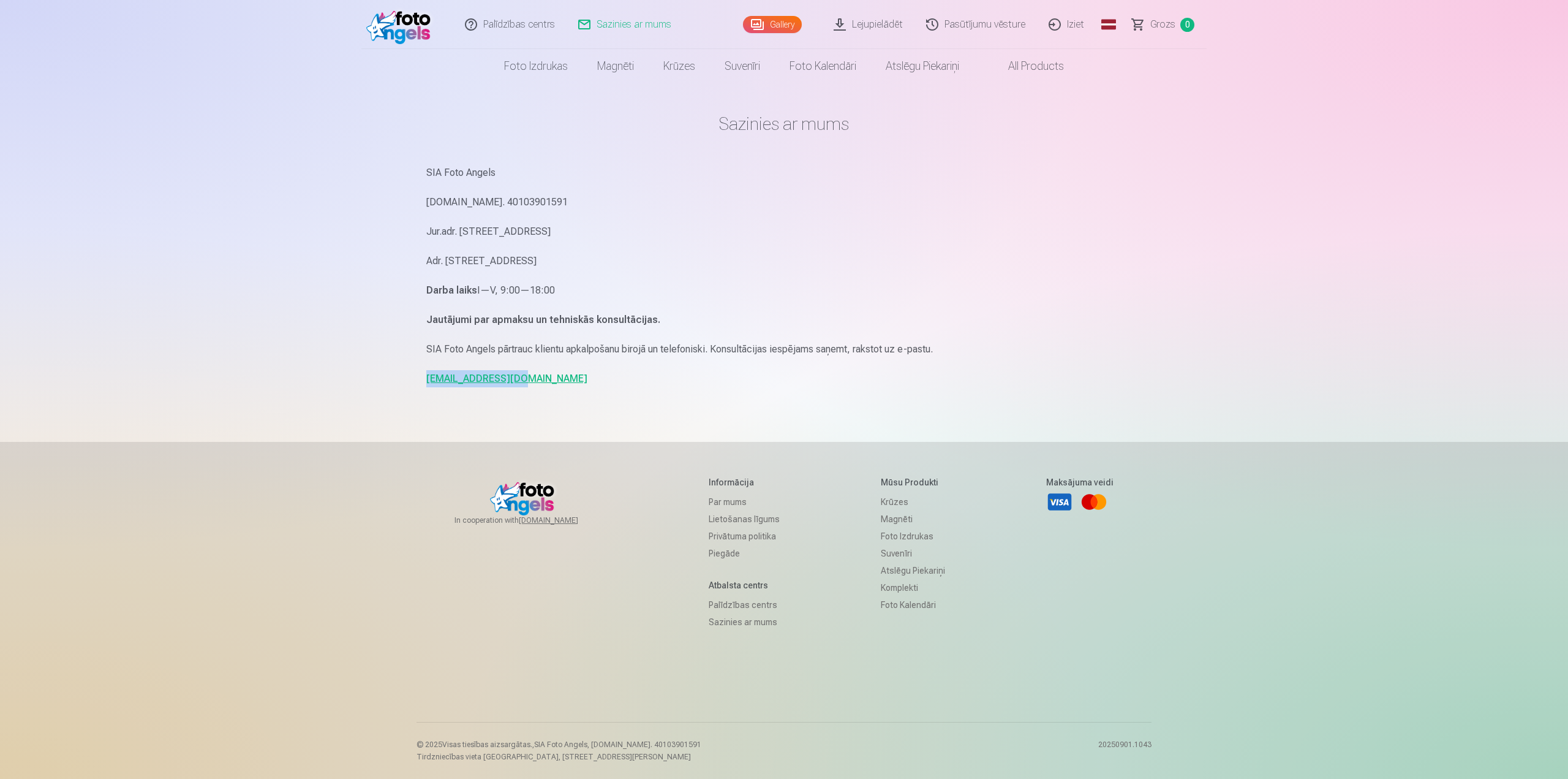
click at [425, 379] on div "Sazinies ar mums SIA Foto Angels Reg.Nr. 40103901591 Jur.adr. Rīga, Dzelzavas i…" at bounding box center [784, 377] width 735 height 754
copy link "info@fotoangels.lv"
click at [407, 24] on img at bounding box center [401, 24] width 71 height 39
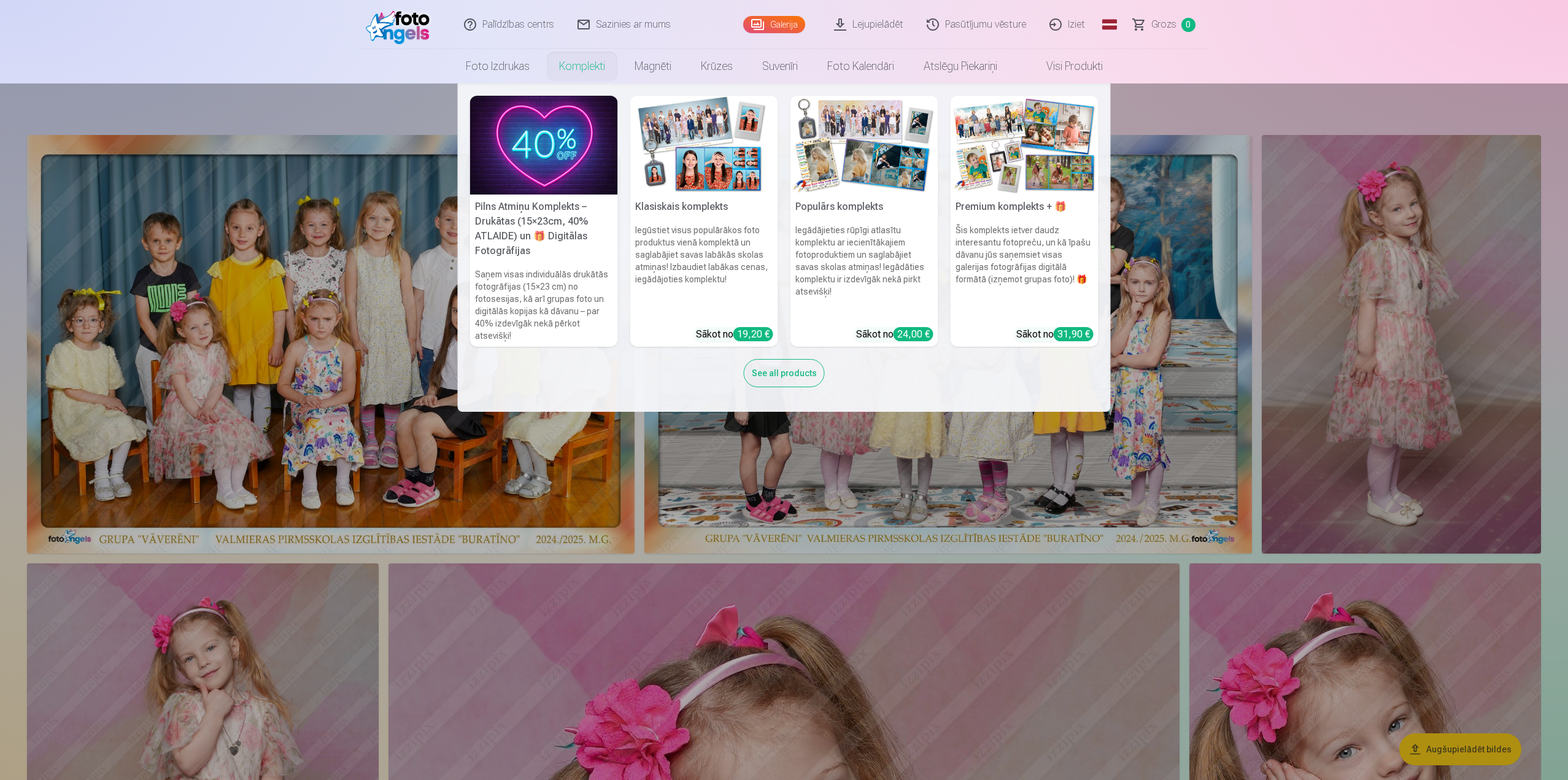
click at [569, 213] on h5 "Pilns Atmiņu Komplekts – Drukātas (15×23cm, 40% ATLAIDE) un 🎁 Digitālas Fotogrā…" at bounding box center [544, 228] width 148 height 69
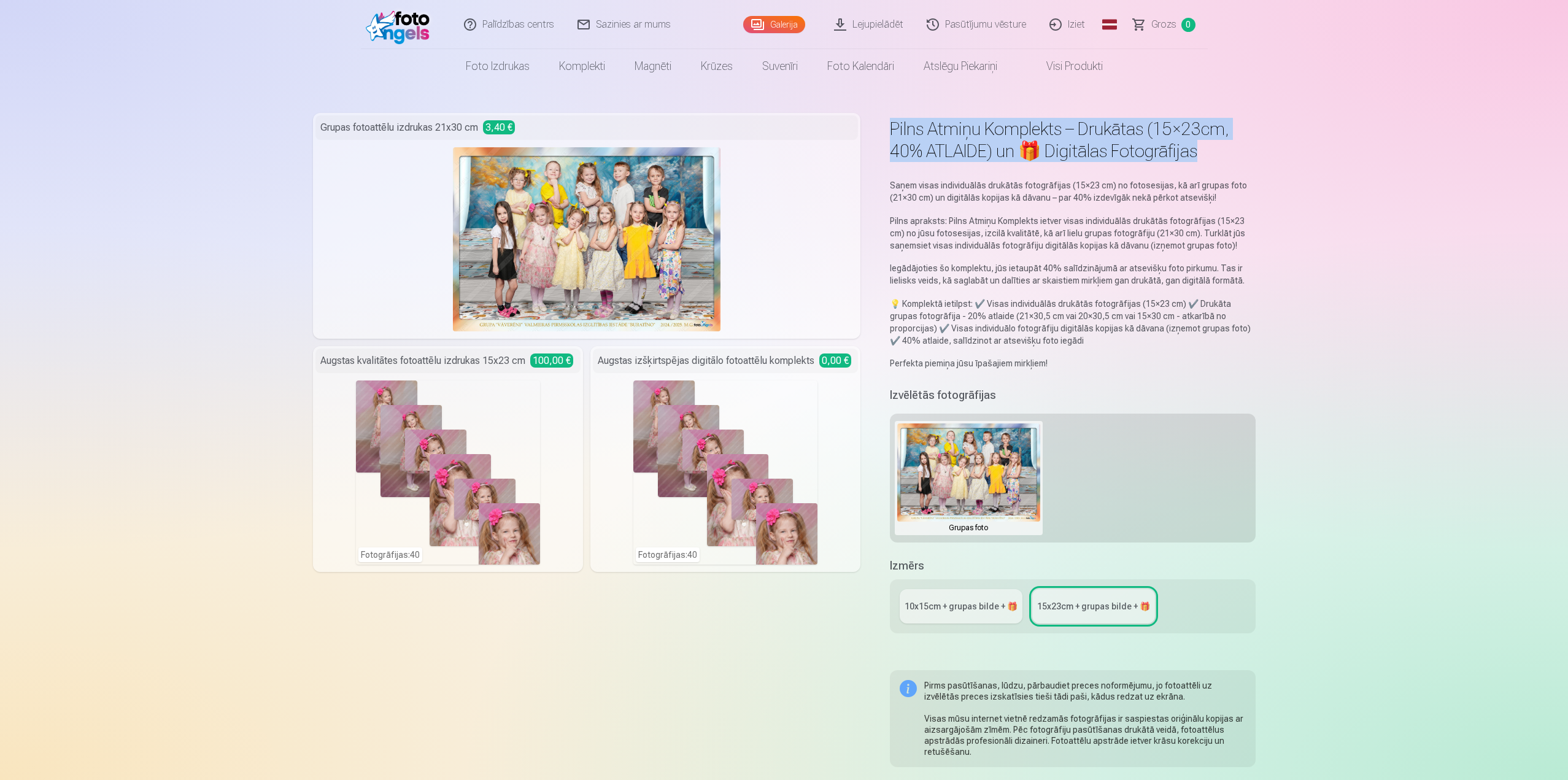
drag, startPoint x: 887, startPoint y: 130, endPoint x: 1208, endPoint y: 164, distance: 322.8
click at [1208, 164] on div "Pilns Atmiņu Komplekts – Drukātas (15×23cm, 40% ATLAIDE) un 🎁 Digitālas Fotogrā…" at bounding box center [784, 551] width 942 height 876
copy h1 "Pilns Atmiņu Komplekts – Drukātas (15×23cm, 40% ATLAIDE) un 🎁 Digitālas Fotogrā…"
